Goal: Task Accomplishment & Management: Manage account settings

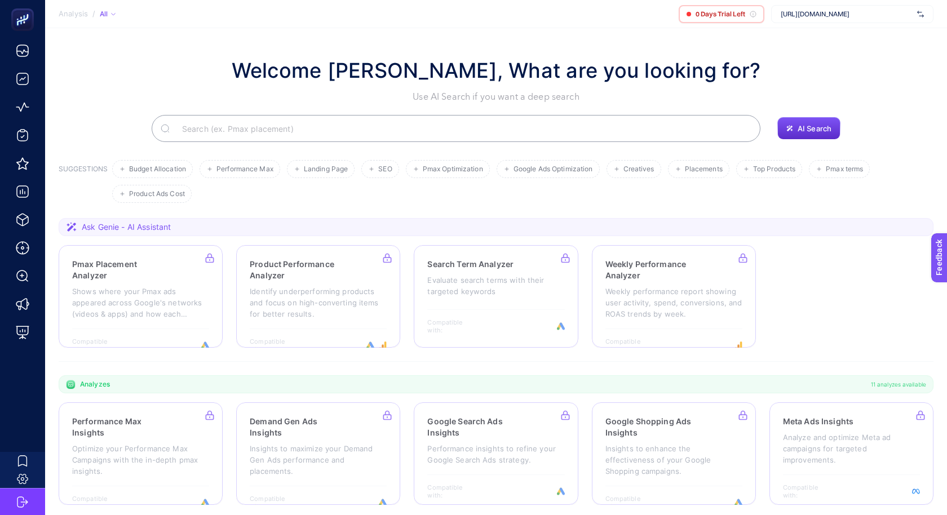
click at [925, 18] on div "[URL][DOMAIN_NAME]" at bounding box center [852, 14] width 162 height 18
click at [849, 57] on span "+ Add New Client" at bounding box center [852, 58] width 53 height 8
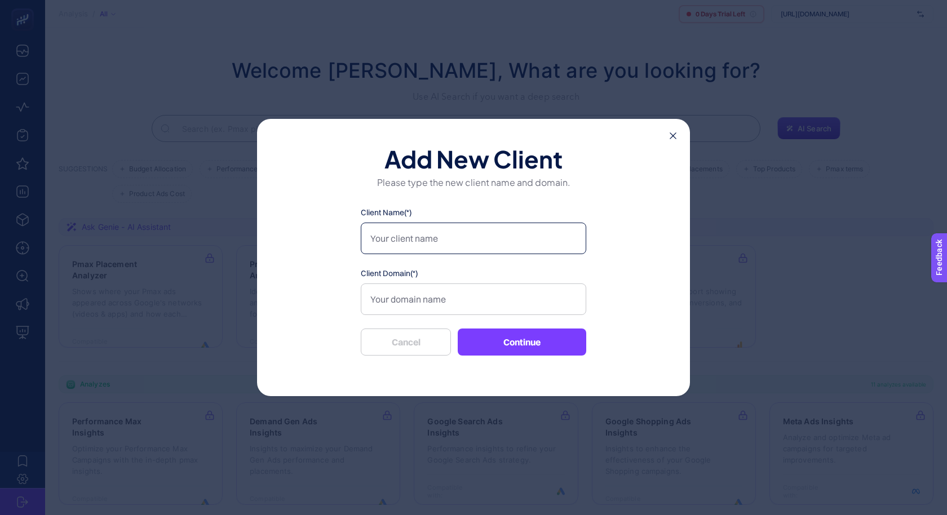
click at [446, 243] on input "Client Name(*)" at bounding box center [473, 239] width 225 height 32
type input "Sleep People"
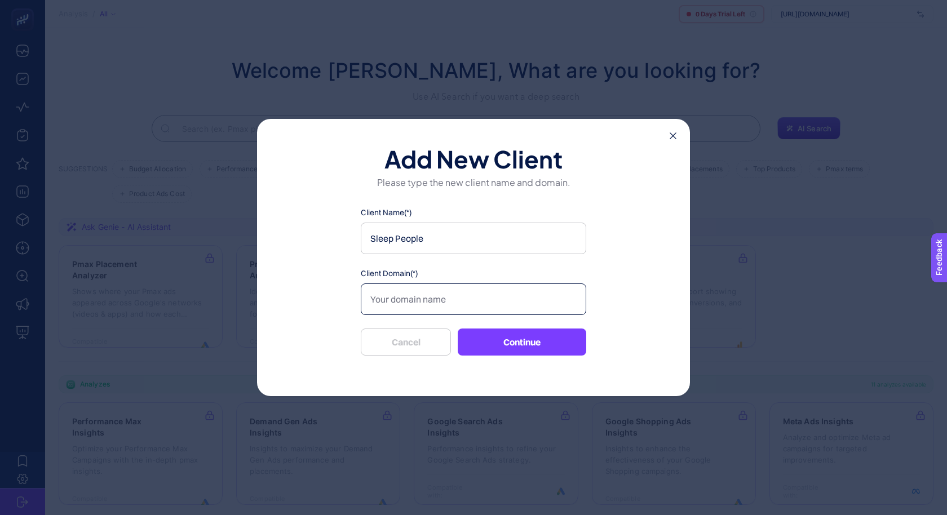
click at [428, 302] on input "Client Domain(*)" at bounding box center [473, 299] width 225 height 32
paste input "https://sleeppeople.com.tr/"
type input "https://sleeppeople.com.tr/"
click at [502, 337] on button "Continue" at bounding box center [522, 342] width 128 height 27
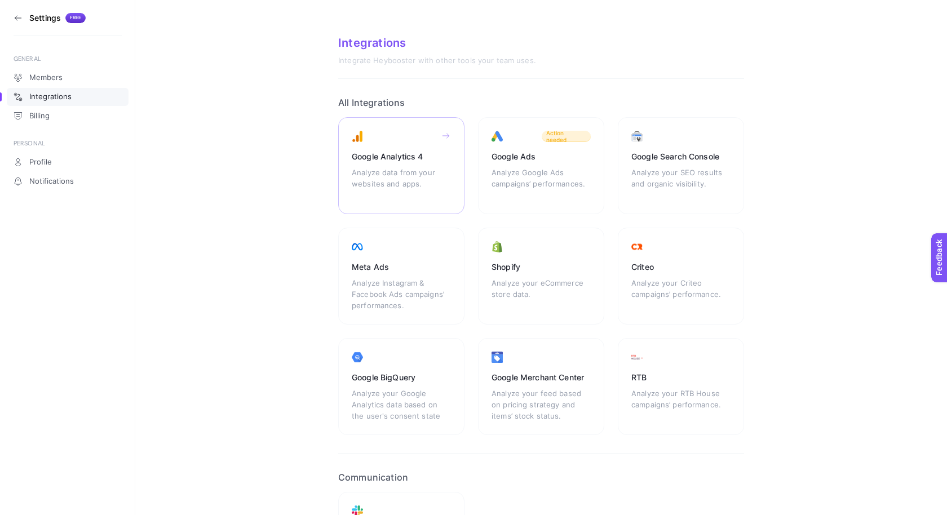
click at [448, 129] on div "Google Analytics 4 Analyze data from your websites and apps." at bounding box center [401, 165] width 126 height 97
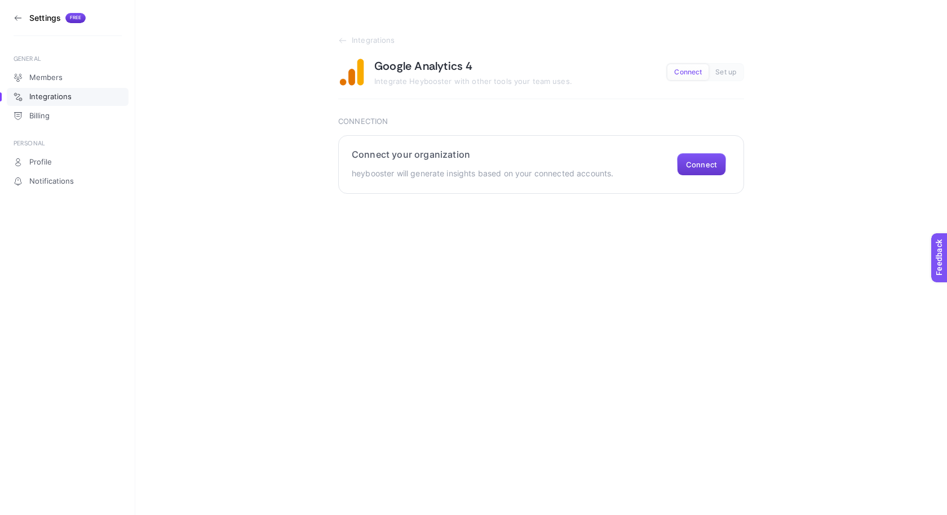
click at [693, 162] on button "Connect" at bounding box center [701, 164] width 49 height 23
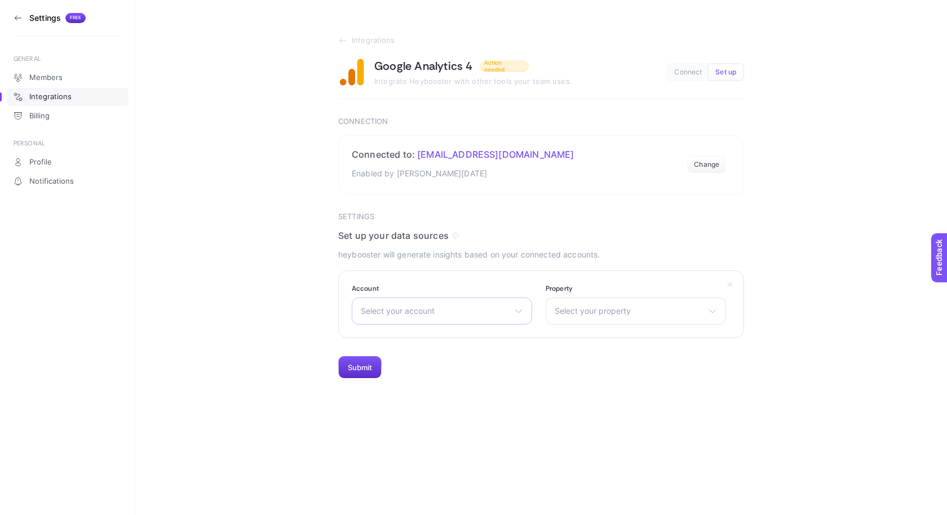
click at [472, 305] on div "Select your account There are no matching options available." at bounding box center [442, 311] width 180 height 27
click at [450, 313] on span "Select your account" at bounding box center [435, 311] width 149 height 9
click at [578, 307] on span "Select your property" at bounding box center [629, 311] width 149 height 9
click at [451, 308] on span "Select your account" at bounding box center [435, 311] width 149 height 9
click at [389, 276] on section "Account Select your account There are no matching options available. Property S…" at bounding box center [541, 305] width 406 height 68
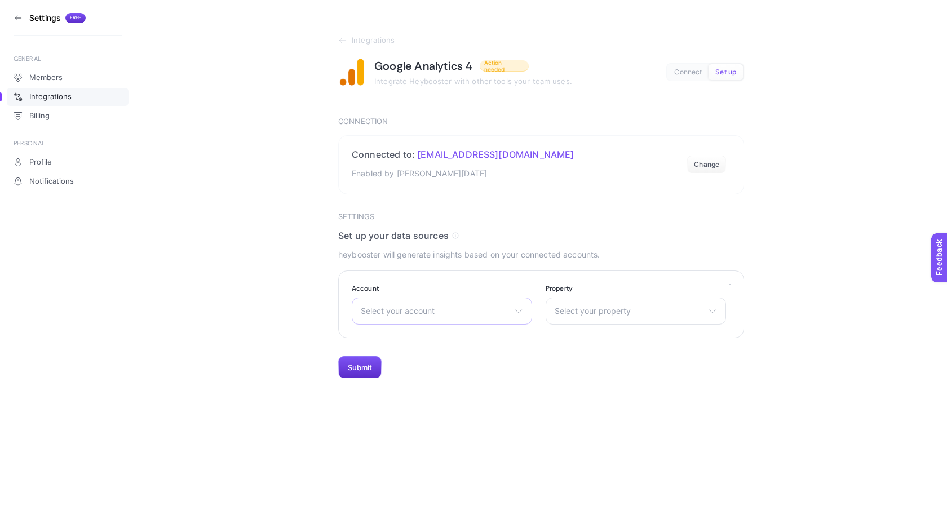
click at [406, 316] on div "Select your account There are no matching options available." at bounding box center [442, 311] width 180 height 27
click at [401, 374] on li "There are no matching options available." at bounding box center [441, 390] width 175 height 77
click at [437, 313] on span "Select your account" at bounding box center [435, 311] width 149 height 9
click at [360, 365] on button "Submit" at bounding box center [359, 367] width 43 height 23
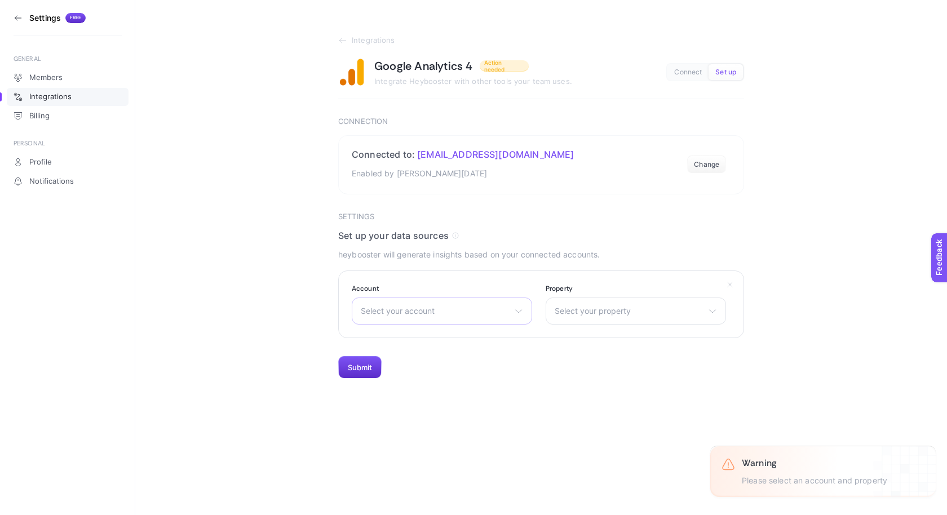
click at [469, 312] on span "Select your account" at bounding box center [435, 311] width 149 height 9
click at [449, 307] on span "Select your account" at bounding box center [435, 311] width 149 height 9
click at [692, 80] on div "Connect Set up" at bounding box center [705, 72] width 78 height 18
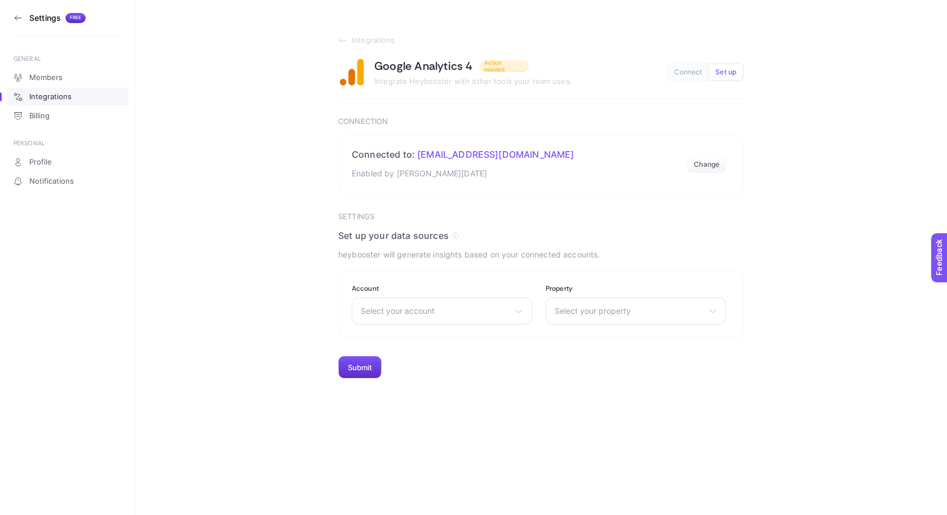
click at [689, 76] on button "Connect" at bounding box center [687, 72] width 41 height 16
click at [702, 166] on button "Change" at bounding box center [706, 165] width 39 height 18
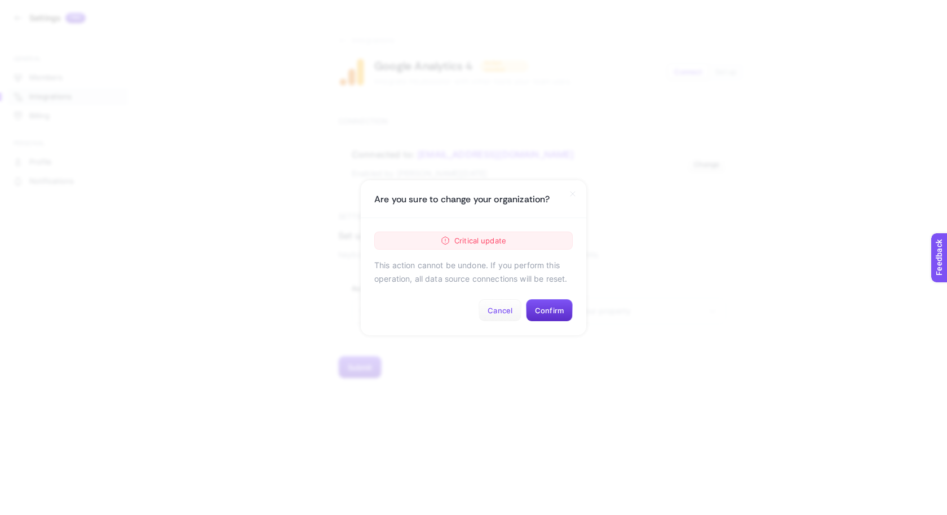
click at [502, 302] on button "Cancel" at bounding box center [499, 310] width 43 height 23
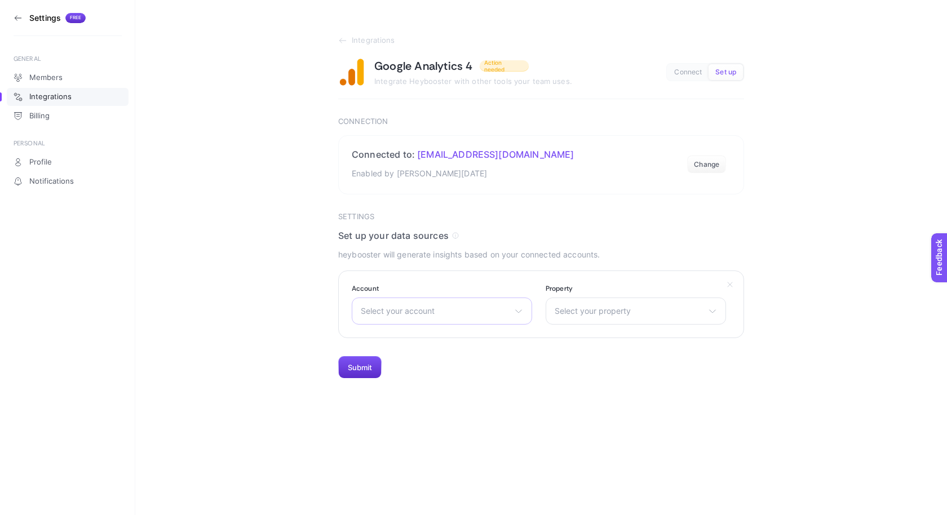
click at [410, 303] on div "Select your account There are no matching options available." at bounding box center [442, 311] width 180 height 27
click at [571, 312] on span "Select your property" at bounding box center [629, 311] width 149 height 9
click at [439, 313] on span "Select your account" at bounding box center [435, 311] width 149 height 9
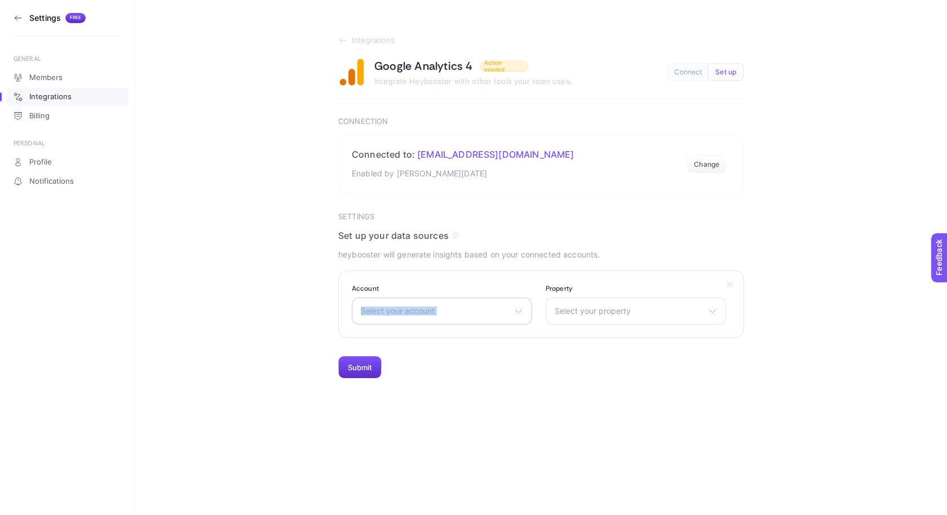
click at [439, 313] on span "Select your account" at bounding box center [435, 311] width 149 height 9
click at [703, 161] on button "Change" at bounding box center [706, 165] width 39 height 18
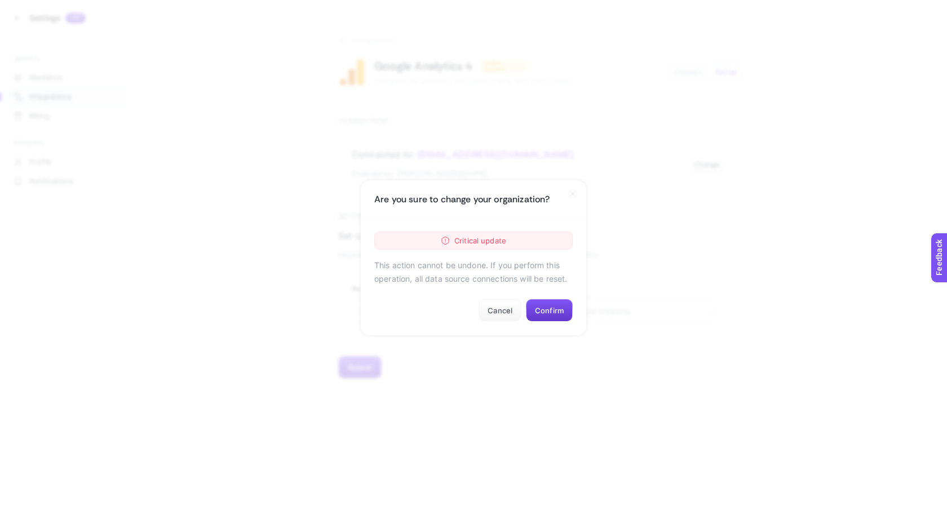
click at [538, 302] on button "Confirm" at bounding box center [549, 310] width 47 height 23
click at [535, 313] on button "Confirm" at bounding box center [549, 310] width 47 height 23
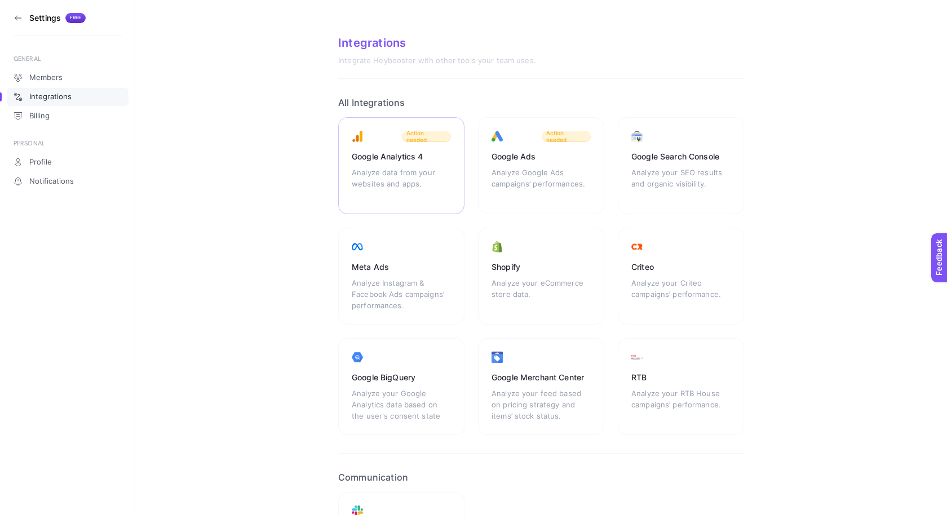
click at [404, 161] on div "Google Analytics 4" at bounding box center [401, 156] width 99 height 11
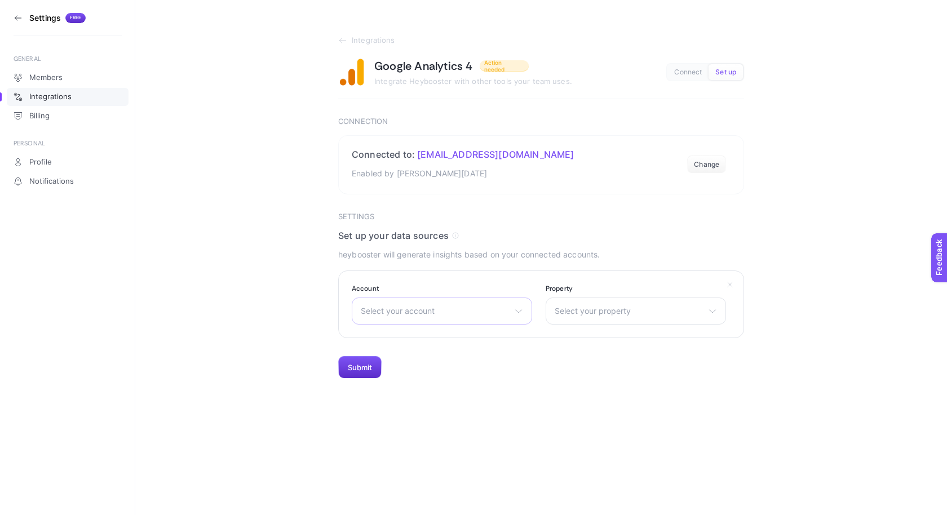
click at [435, 307] on span "Select your account" at bounding box center [435, 311] width 149 height 9
click at [704, 163] on button "Change" at bounding box center [706, 165] width 39 height 18
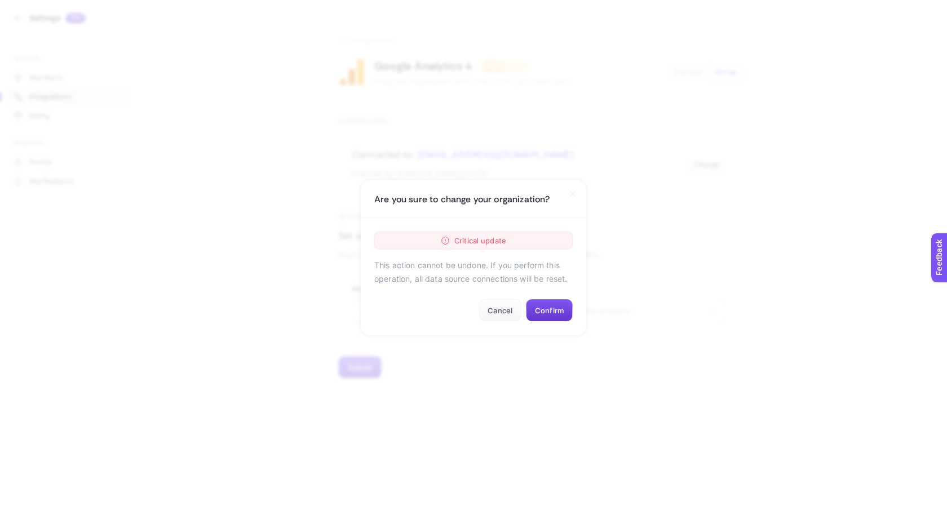
click at [548, 311] on button "Confirm" at bounding box center [549, 310] width 47 height 23
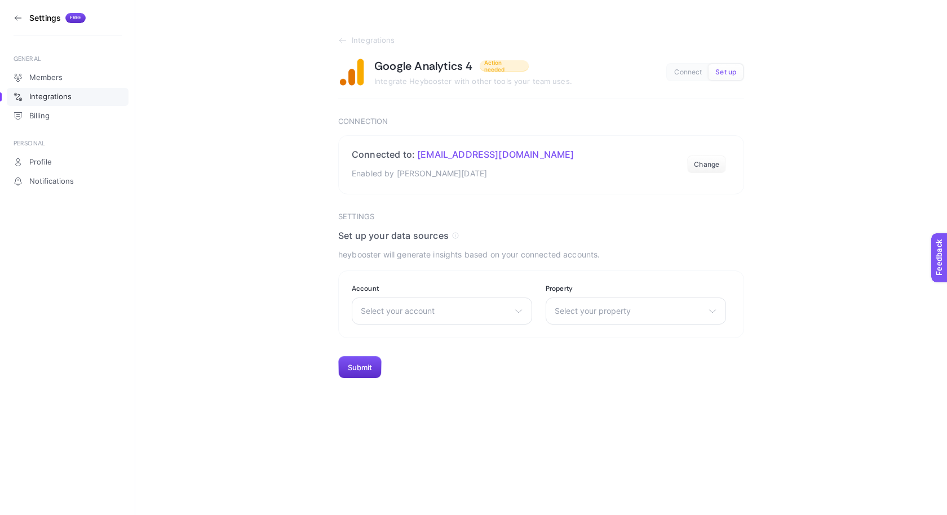
click at [425, 312] on span "Select your account" at bounding box center [435, 311] width 149 height 9
click at [259, 287] on section "Integrations Google Analytics 4 Action needed Integrate Heybooster with other t…" at bounding box center [541, 189] width 812 height 379
click at [398, 309] on span "Select your account" at bounding box center [435, 311] width 149 height 9
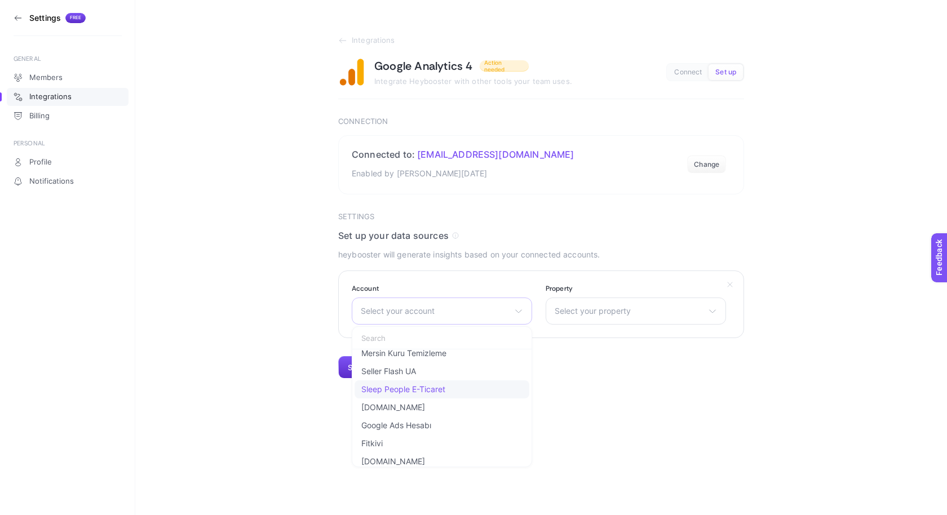
click at [413, 382] on li "Sleep People E-Ticaret" at bounding box center [441, 389] width 175 height 18
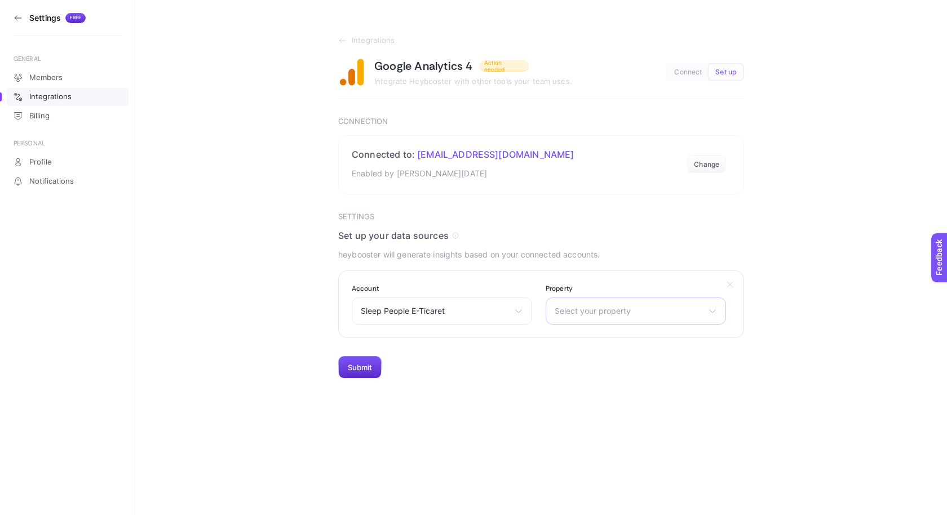
click at [611, 321] on div "Select your property Sleep People - GA4 sleepandbed.com.tr Boston Export - GA4 …" at bounding box center [636, 311] width 180 height 27
click at [620, 362] on span "Sleep People - GA4" at bounding box center [591, 360] width 72 height 9
click at [361, 366] on button "Submit" at bounding box center [359, 367] width 43 height 23
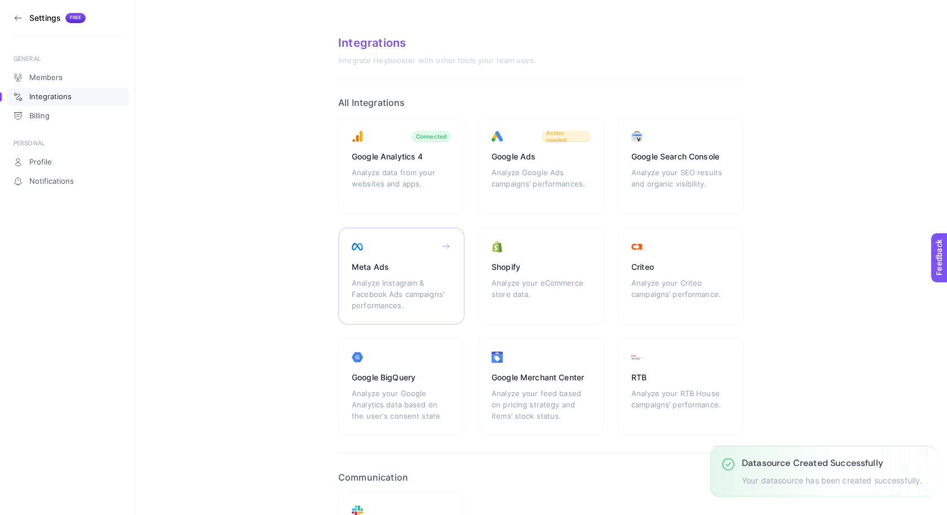
click at [387, 264] on div "Meta Ads" at bounding box center [401, 266] width 99 height 11
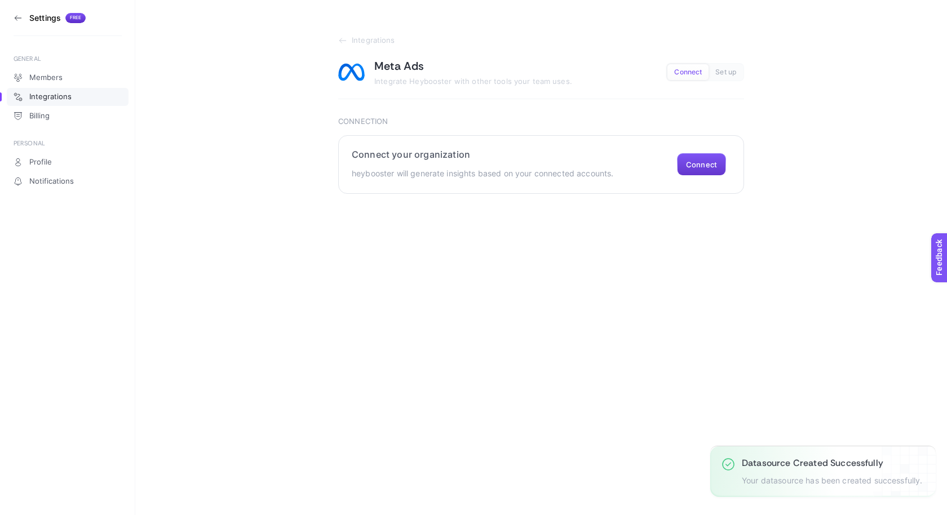
click at [697, 166] on button "Connect" at bounding box center [701, 164] width 49 height 23
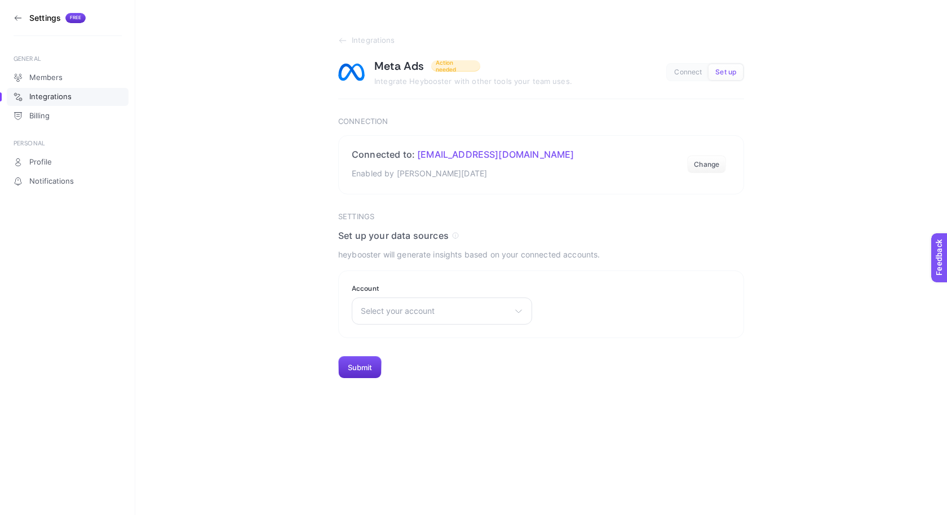
click at [437, 311] on span "Select your account" at bounding box center [435, 311] width 149 height 9
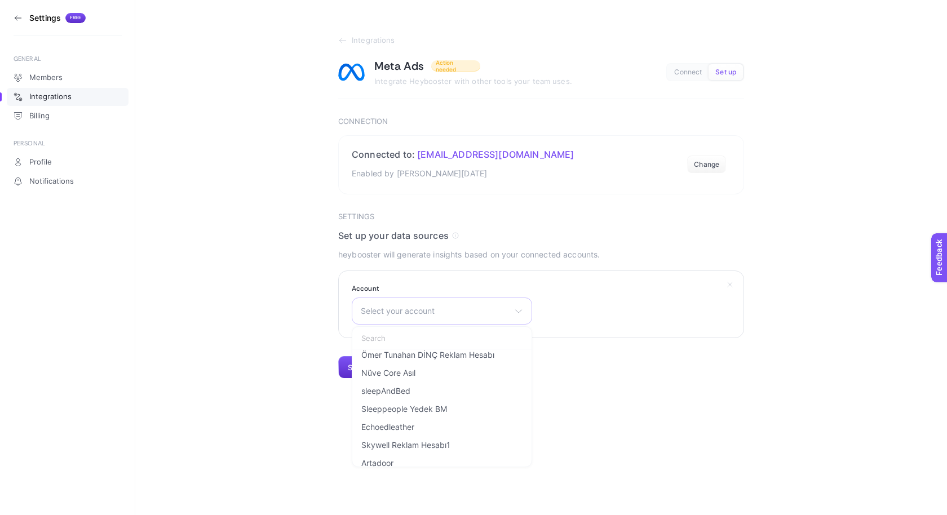
scroll to position [166, 0]
click at [429, 393] on span "Sleeppeople Yedek BM" at bounding box center [404, 393] width 86 height 9
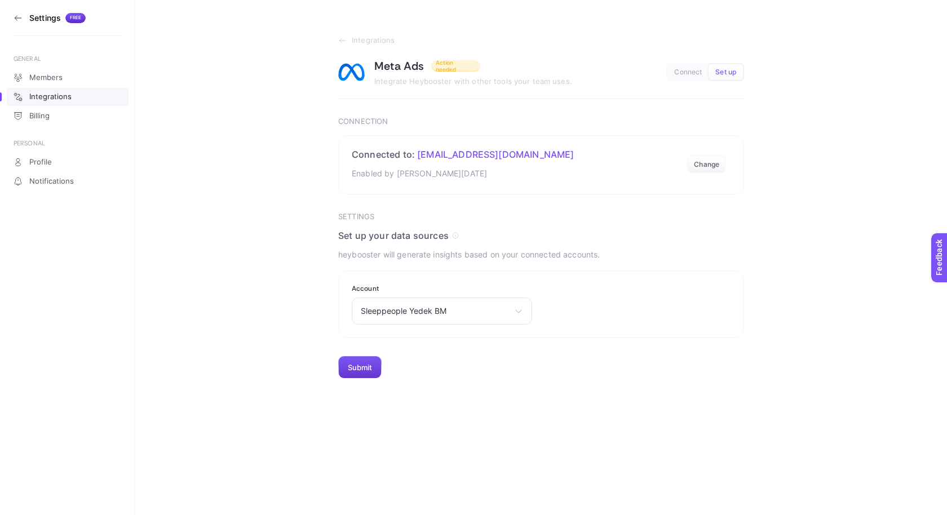
click at [374, 368] on button "Submit" at bounding box center [359, 367] width 43 height 23
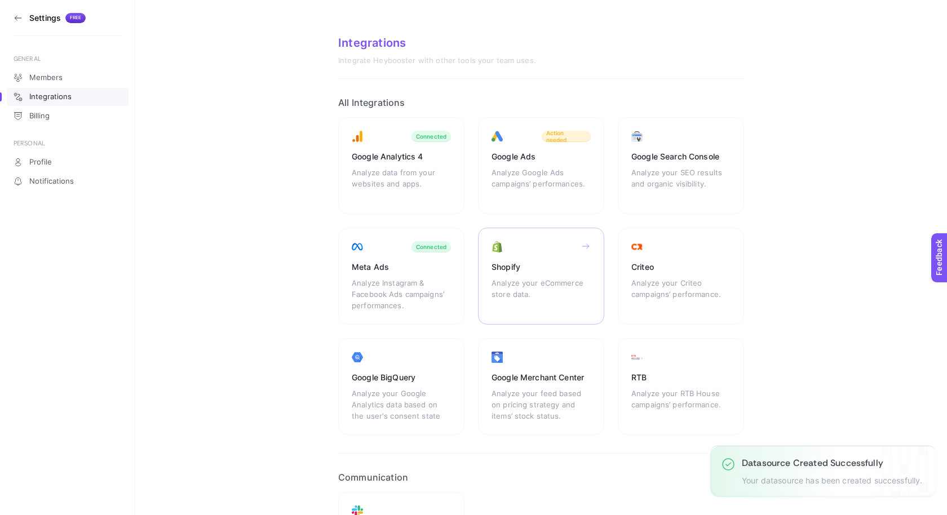
click at [524, 263] on div "Shopify" at bounding box center [540, 266] width 99 height 11
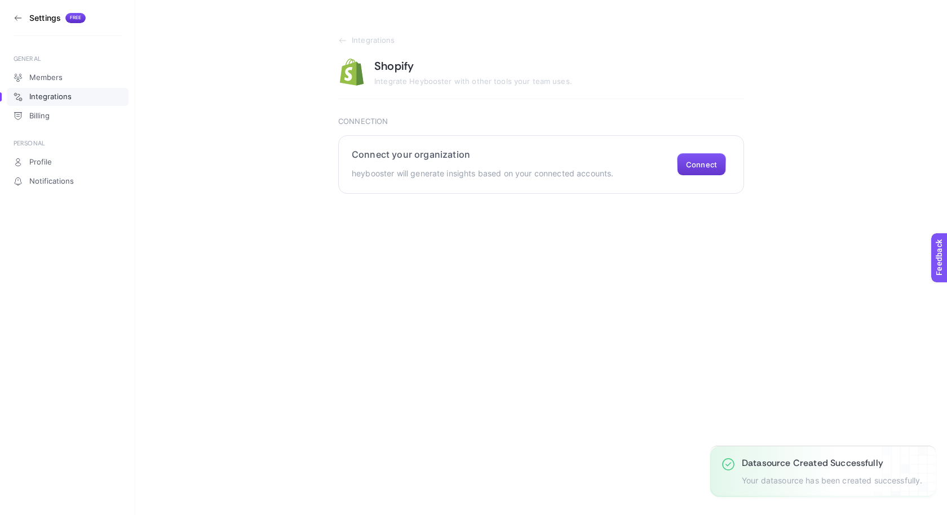
click at [680, 161] on button "Connect" at bounding box center [701, 164] width 49 height 23
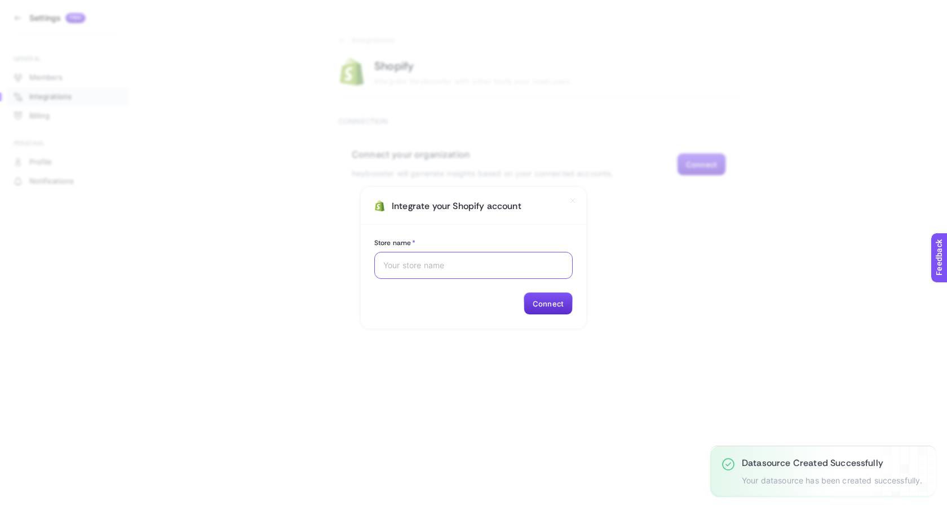
click at [467, 263] on input "Store name *" at bounding box center [473, 265] width 180 height 9
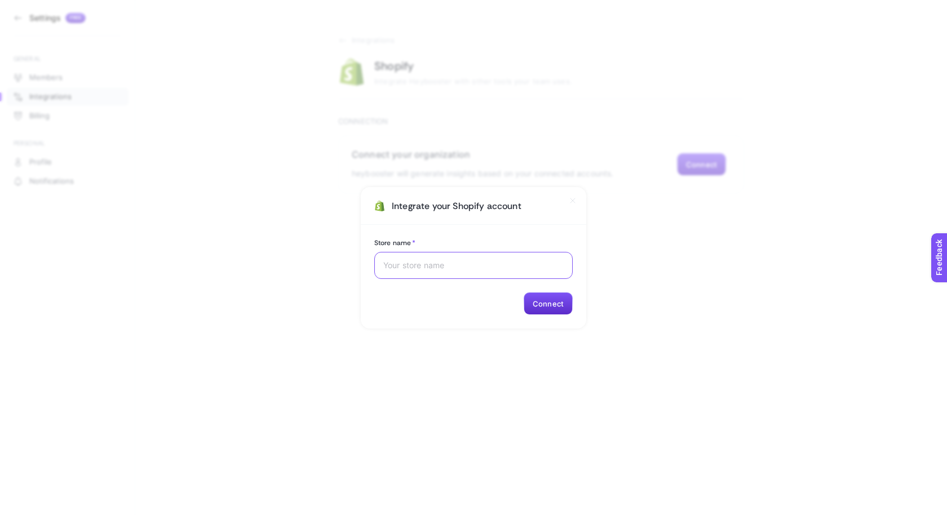
paste input "SleepPeople"
type input "SleepPeople"
click at [541, 306] on button "Connect" at bounding box center [548, 303] width 49 height 23
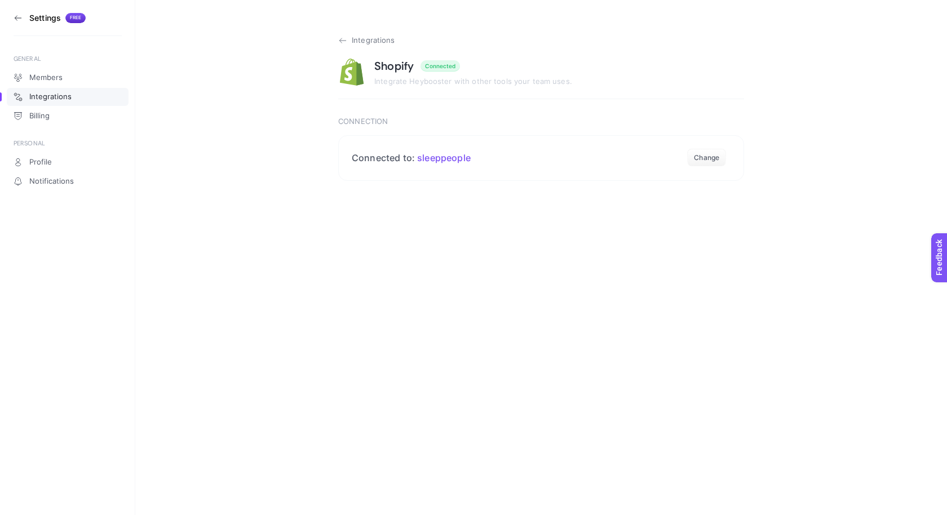
click at [344, 42] on icon at bounding box center [342, 40] width 9 height 9
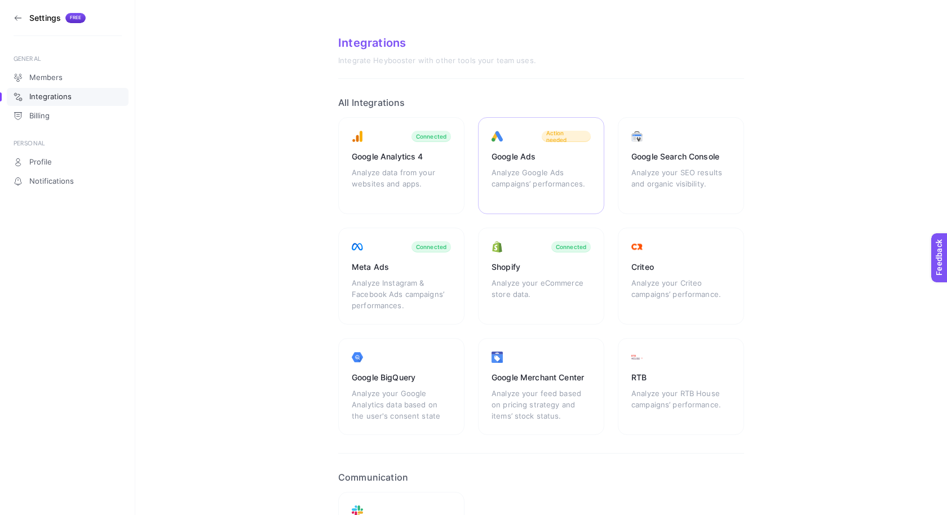
click at [550, 173] on div "Analyze Google Ads campaigns’ performances." at bounding box center [540, 184] width 99 height 34
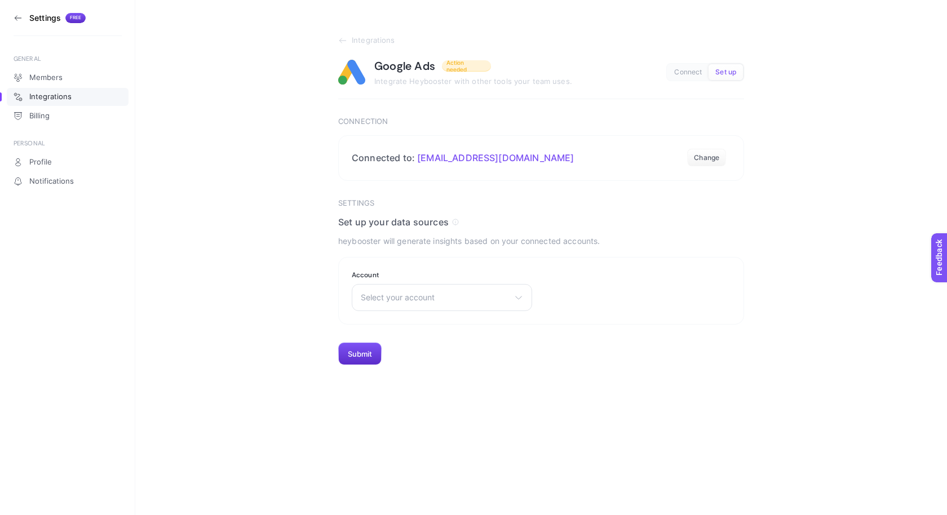
click at [472, 293] on span "Select your account" at bounding box center [435, 297] width 149 height 9
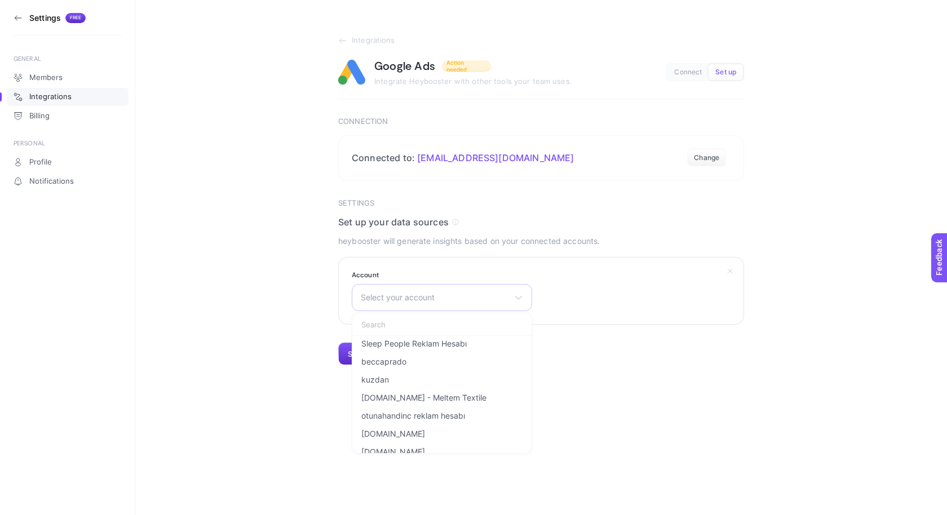
scroll to position [358, 0]
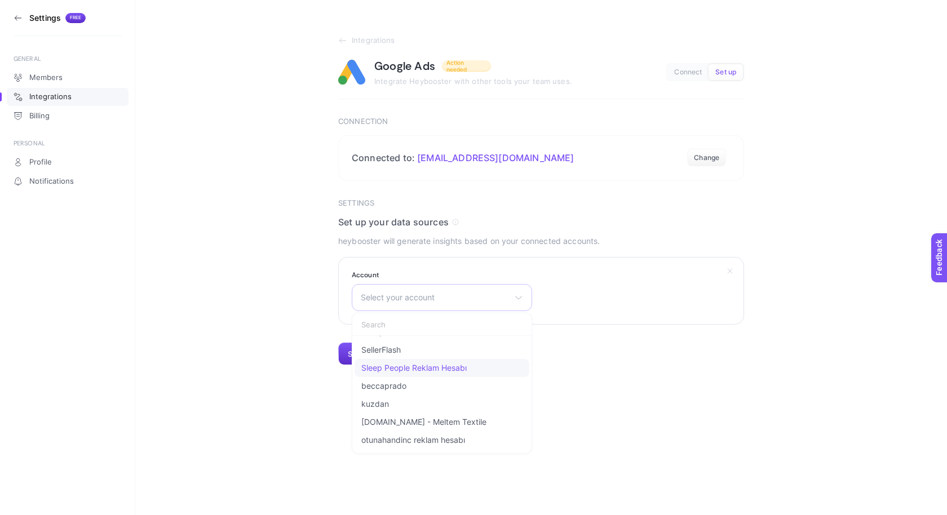
click at [445, 371] on span "Sleep People Reklam Hesabı" at bounding box center [413, 368] width 105 height 9
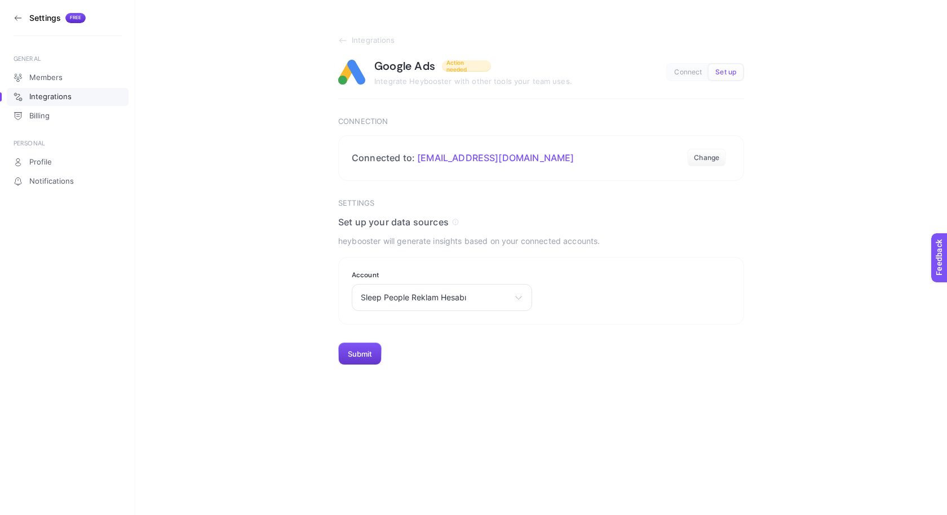
click at [364, 349] on button "Submit" at bounding box center [359, 354] width 43 height 23
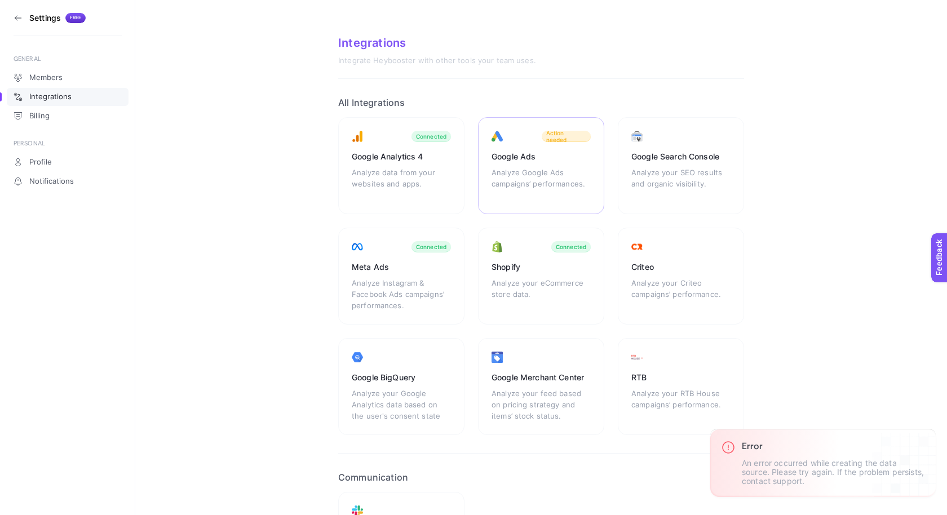
click at [565, 169] on div "Analyze Google Ads campaigns’ performances." at bounding box center [540, 184] width 99 height 34
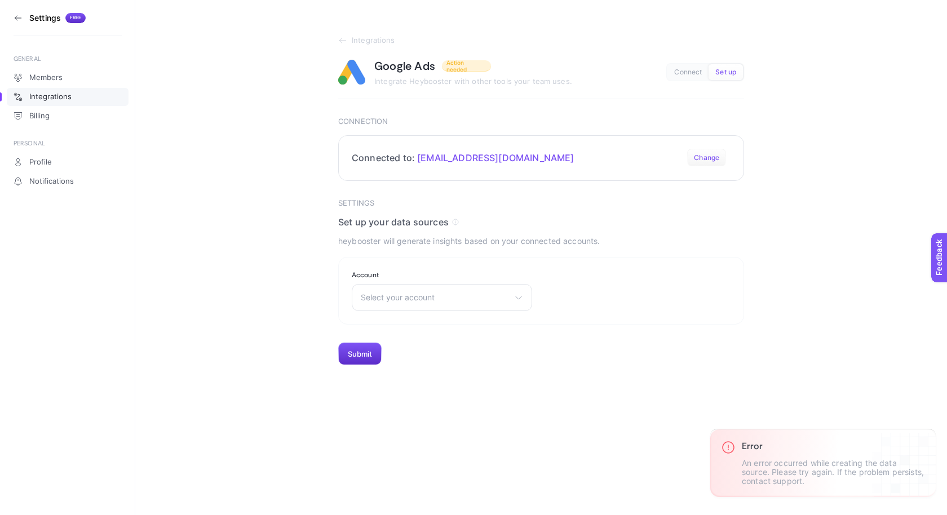
click at [700, 153] on button "Change" at bounding box center [706, 158] width 39 height 18
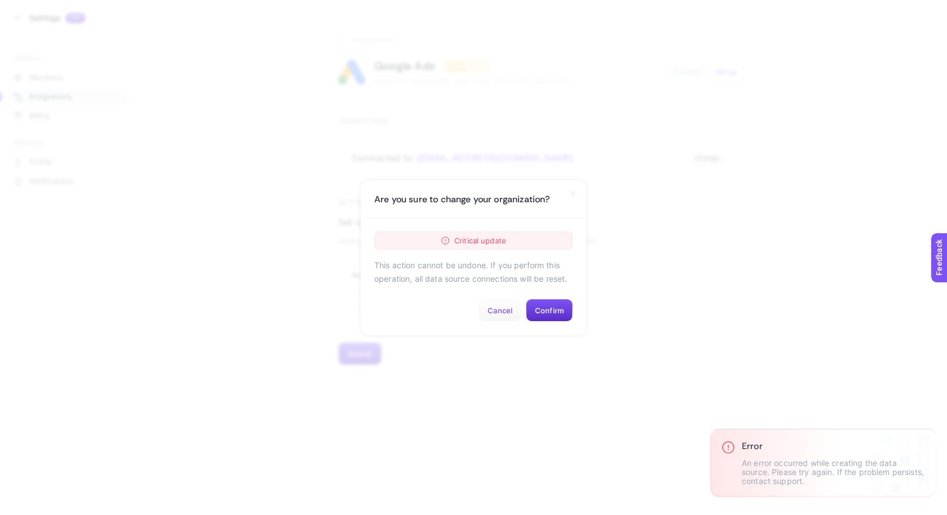
click at [494, 310] on button "Cancel" at bounding box center [499, 310] width 43 height 23
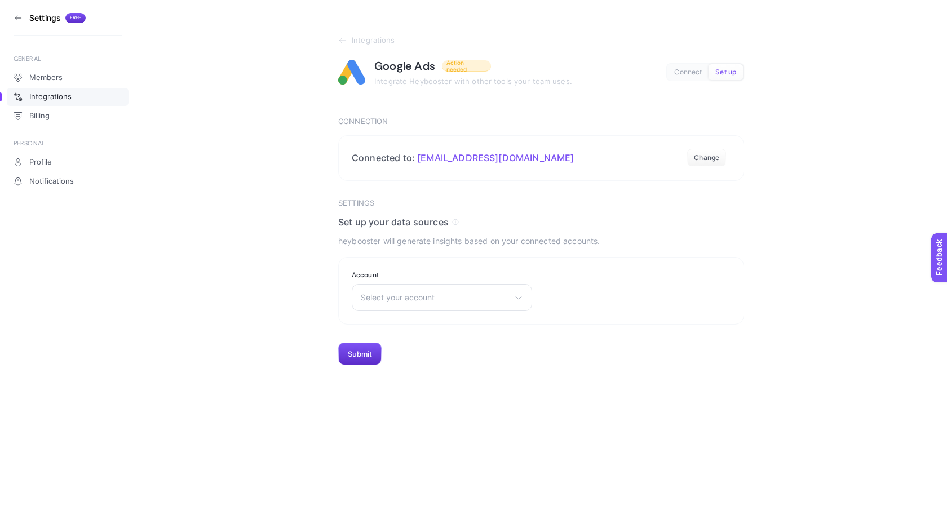
click at [419, 298] on span "Select your account" at bounding box center [435, 297] width 149 height 9
click at [428, 425] on span "Sleep People Reklam Hesabı" at bounding box center [413, 429] width 105 height 9
click at [367, 351] on button "Submit" at bounding box center [359, 354] width 43 height 23
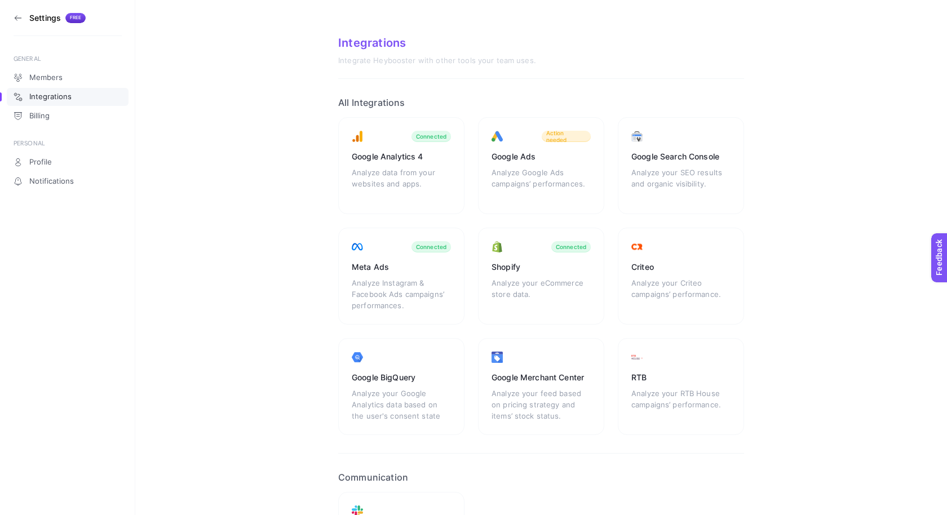
click at [15, 16] on icon at bounding box center [18, 18] width 9 height 9
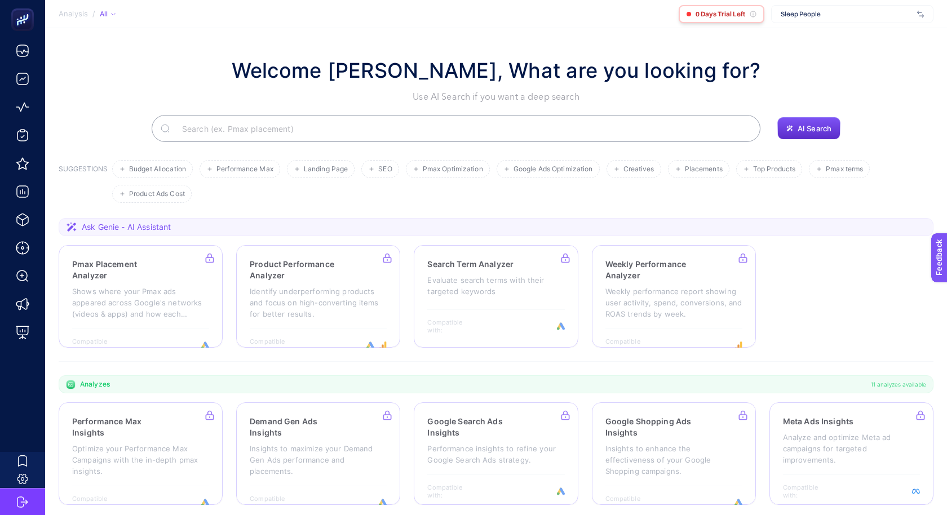
click at [735, 14] on span "0 Days Trial Left" at bounding box center [720, 14] width 50 height 9
click at [755, 14] on icon at bounding box center [753, 14] width 7 height 7
click at [814, 23] on section "Analysis / All 0 Days Trial Left Sleep People" at bounding box center [496, 14] width 902 height 28
click at [811, 12] on span "Sleep People" at bounding box center [847, 14] width 132 height 9
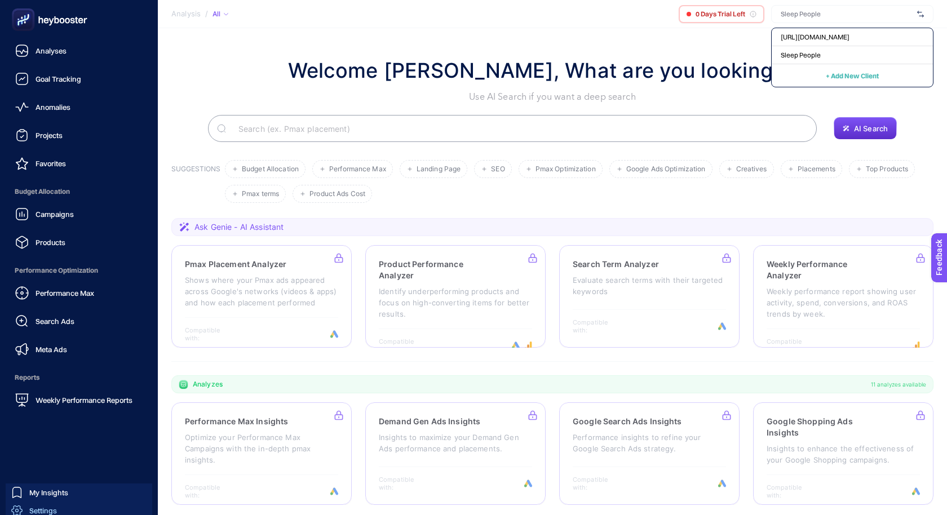
click at [45, 510] on span "Settings" at bounding box center [43, 510] width 28 height 9
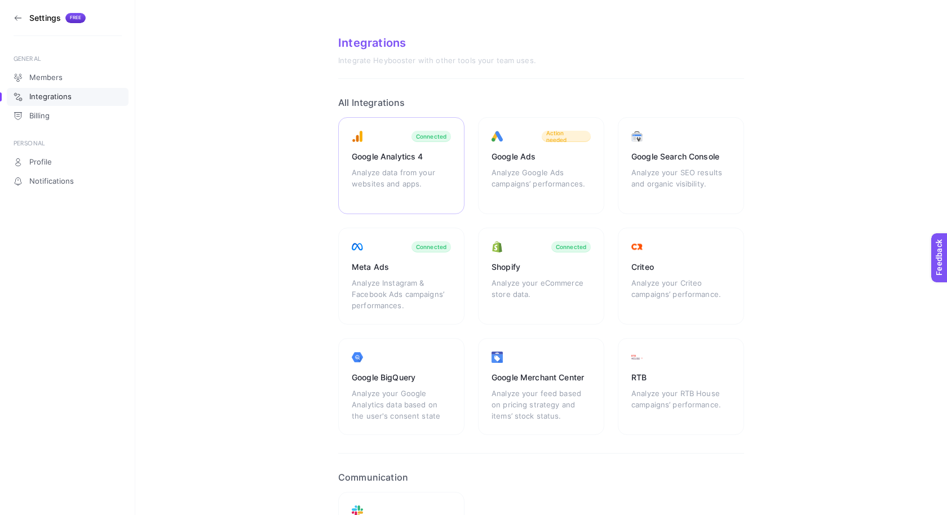
click at [401, 138] on div "Google Analytics 4 Analyze data from your websites and apps. Connected" at bounding box center [401, 165] width 126 height 97
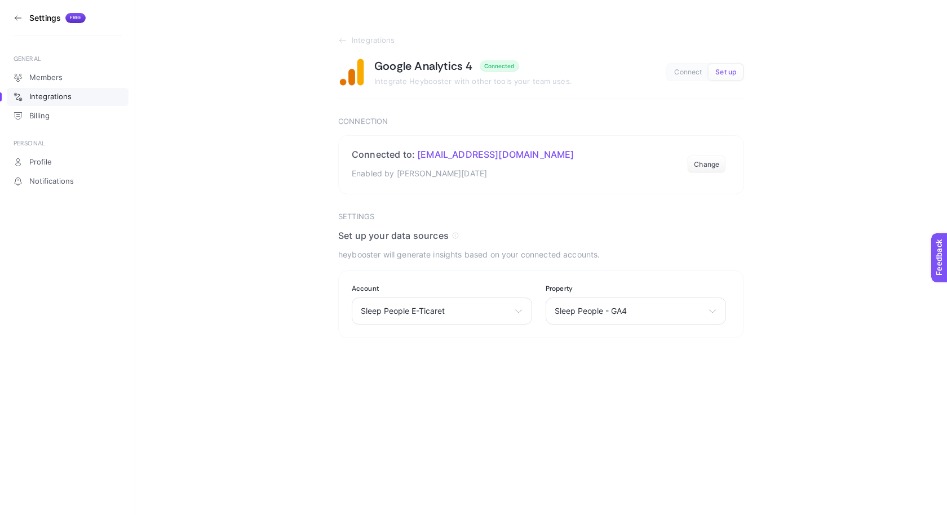
click at [693, 78] on button "Connect" at bounding box center [687, 72] width 41 height 16
click at [731, 284] on icon at bounding box center [730, 284] width 5 height 5
click at [339, 42] on icon at bounding box center [342, 40] width 9 height 9
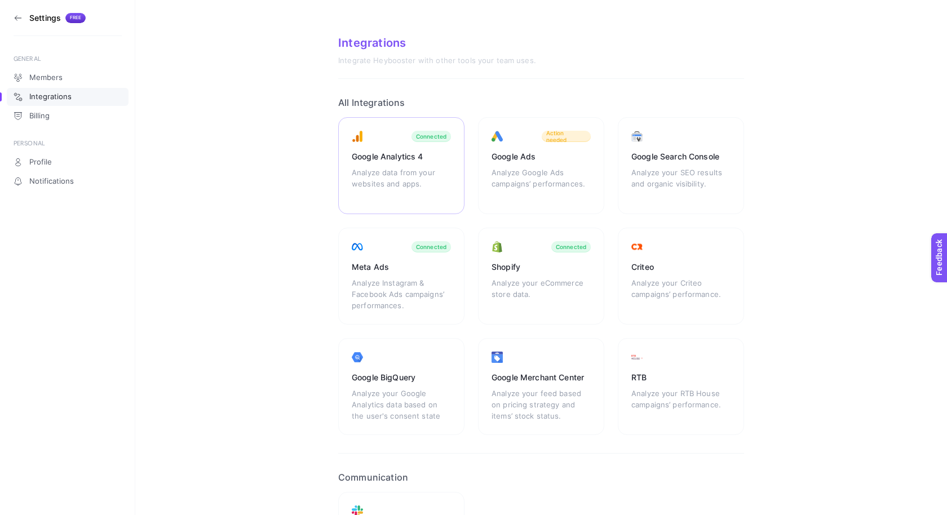
click at [422, 170] on div "Analyze data from your websites and apps." at bounding box center [401, 184] width 99 height 34
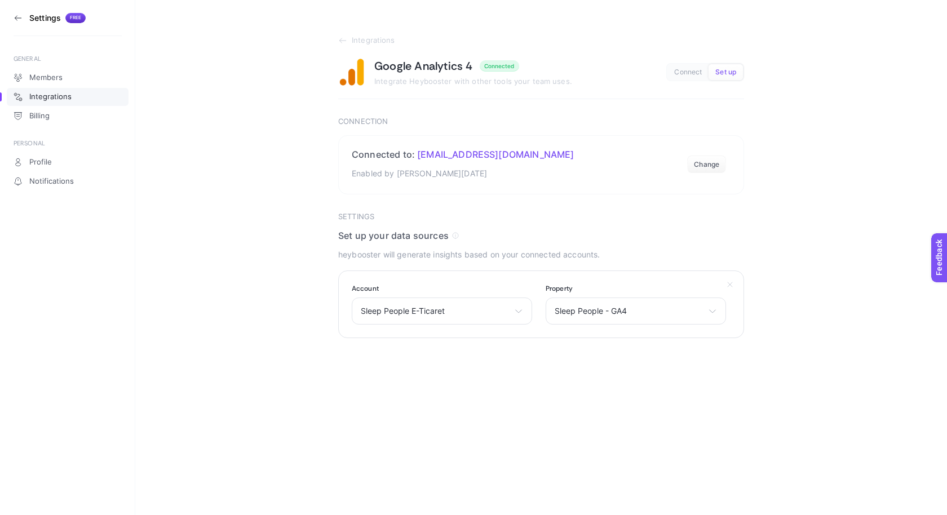
click at [733, 285] on icon at bounding box center [729, 284] width 9 height 9
click at [698, 70] on span "Connect" at bounding box center [688, 72] width 28 height 8
click at [729, 72] on span "Set up" at bounding box center [725, 72] width 21 height 8
click at [681, 70] on span "Connect" at bounding box center [688, 72] width 28 height 8
click at [720, 152] on section "Connected to: omrtnhn@gmail.com Enabled by Ömer Dinç · Sep 4, 2025 Change" at bounding box center [541, 164] width 406 height 59
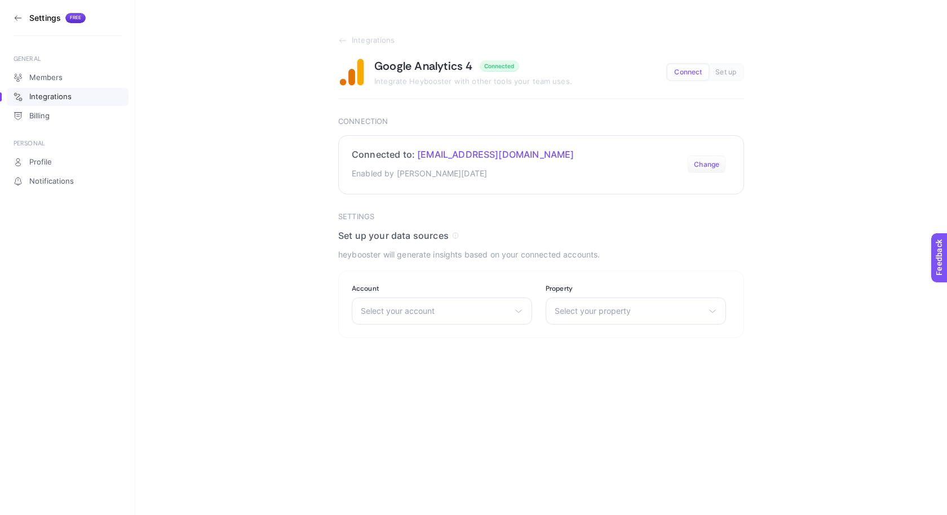
click at [713, 158] on button "Change" at bounding box center [706, 165] width 39 height 18
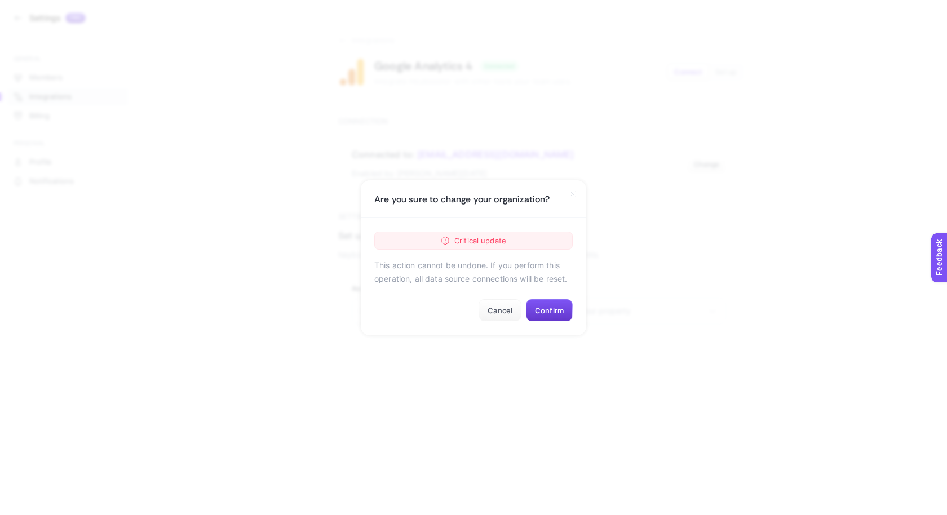
click at [554, 308] on button "Confirm" at bounding box center [549, 310] width 47 height 23
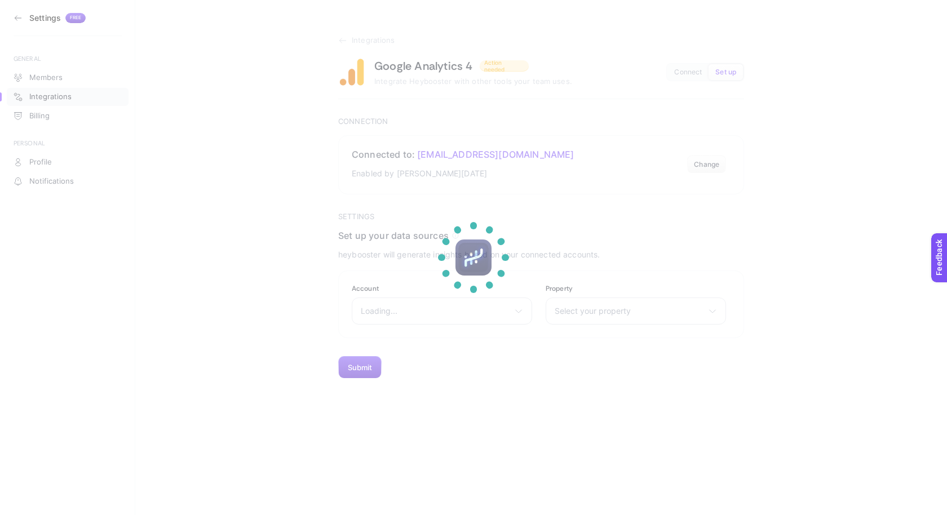
click at [342, 38] on section at bounding box center [473, 257] width 947 height 515
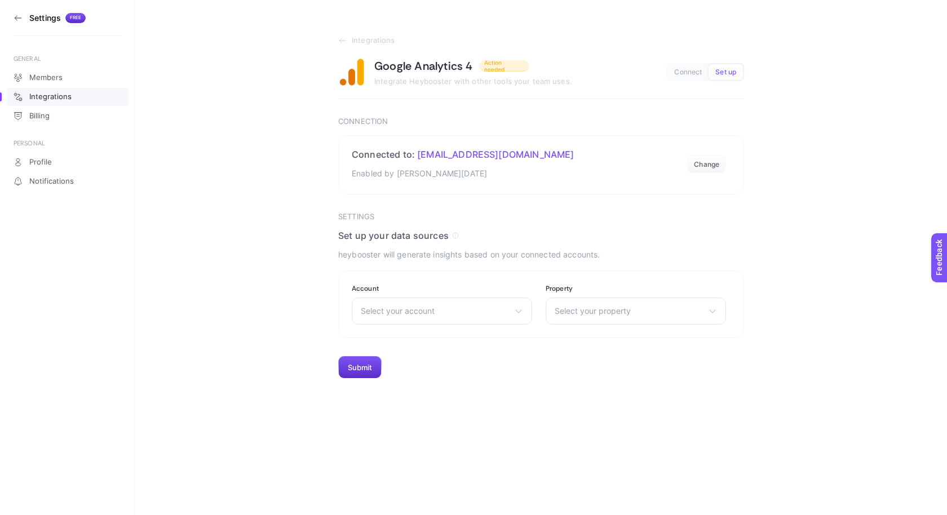
click at [342, 38] on icon at bounding box center [342, 40] width 9 height 9
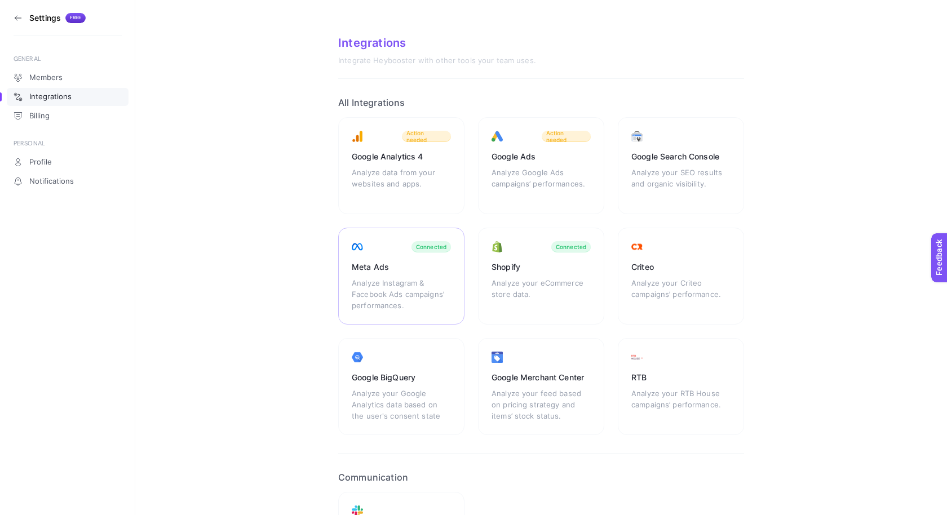
click at [391, 264] on div "Meta Ads" at bounding box center [401, 266] width 99 height 11
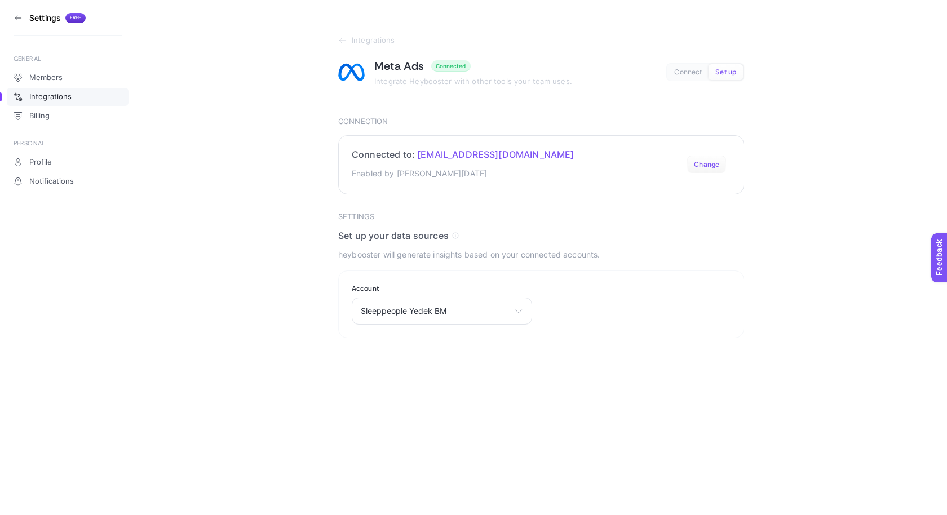
click at [710, 164] on button "Change" at bounding box center [706, 165] width 39 height 18
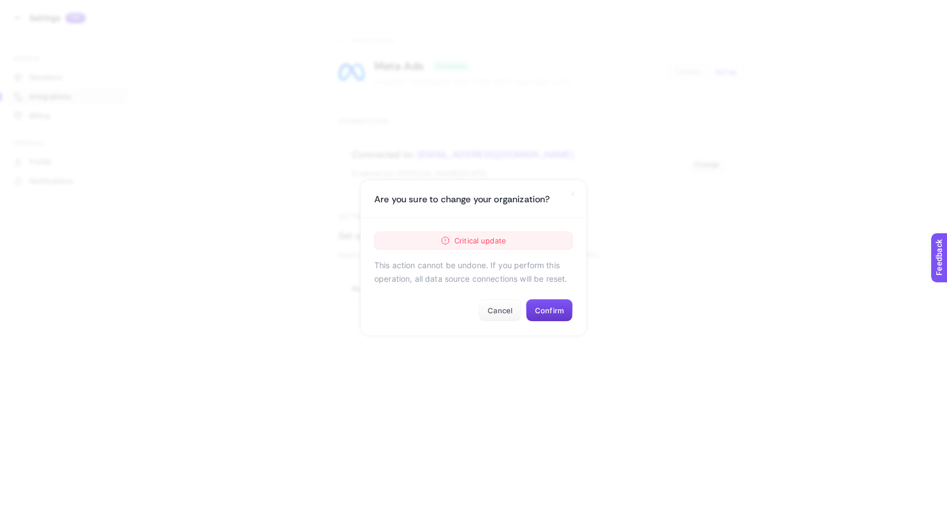
click at [540, 303] on button "Confirm" at bounding box center [549, 310] width 47 height 23
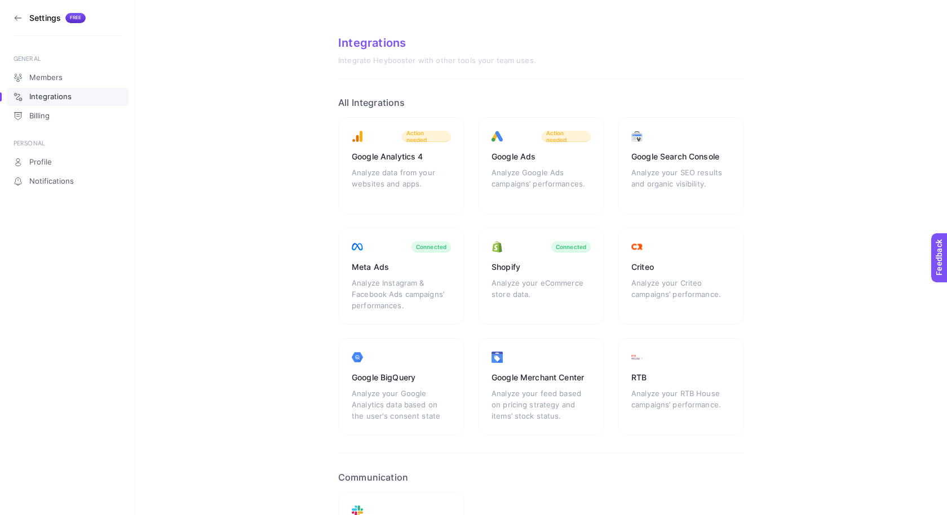
click at [16, 20] on icon at bounding box center [18, 18] width 9 height 9
